Goal: Task Accomplishment & Management: Manage account settings

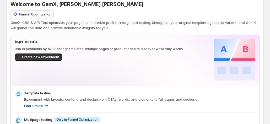
scroll to position [79, 0]
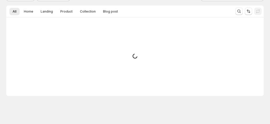
scroll to position [18, 0]
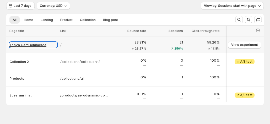
click at [36, 47] on p "Tanya GemCommerce" at bounding box center [33, 44] width 48 height 5
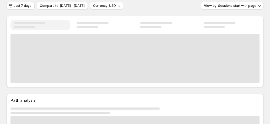
click at [36, 46] on div at bounding box center [134, 58] width 249 height 49
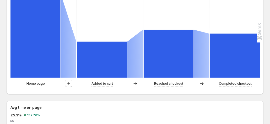
scroll to position [175, 0]
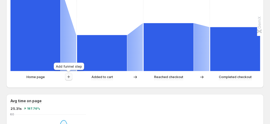
click at [68, 75] on icon "button" at bounding box center [68, 76] width 5 height 5
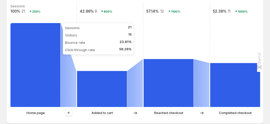
scroll to position [131, 0]
